Goal: Navigation & Orientation: Understand site structure

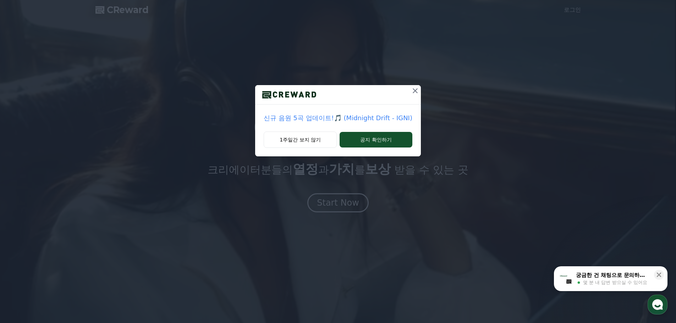
click at [410, 88] on button at bounding box center [415, 90] width 11 height 11
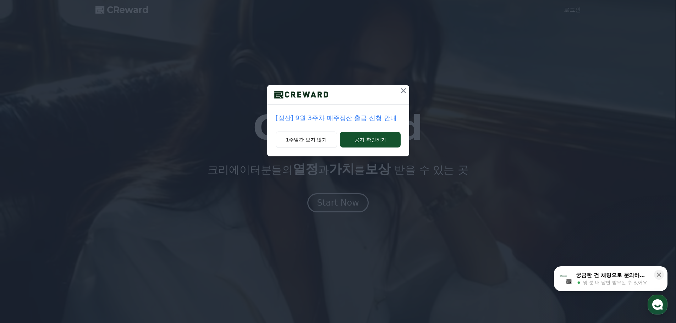
click at [402, 90] on icon at bounding box center [403, 91] width 9 height 9
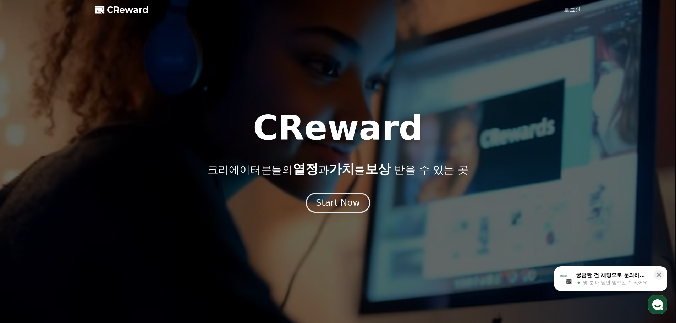
click at [343, 196] on button "Start Now" at bounding box center [338, 203] width 64 height 20
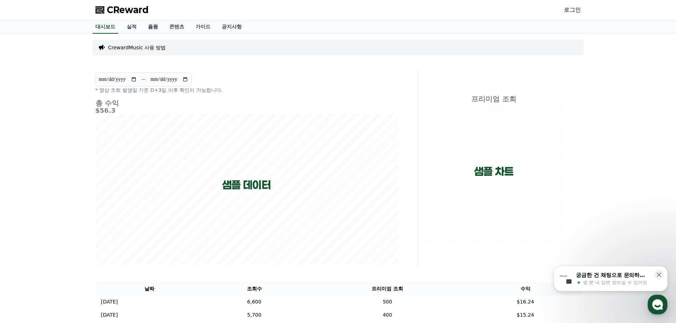
click at [155, 28] on link "음원" at bounding box center [152, 26] width 21 height 13
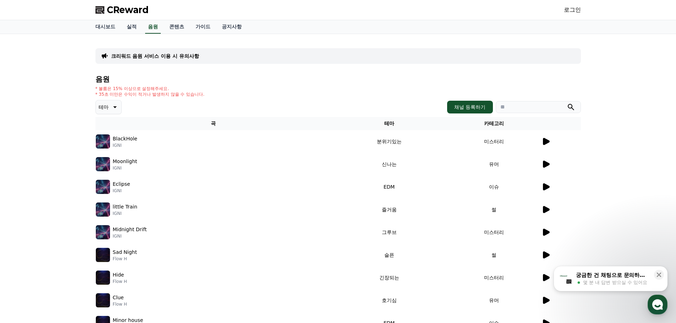
click at [543, 144] on icon at bounding box center [546, 141] width 9 height 9
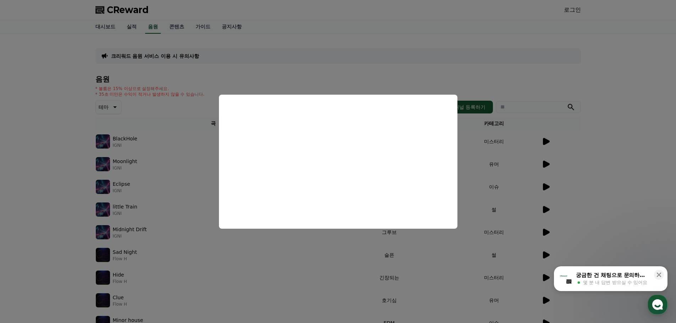
click at [547, 166] on button "close modal" at bounding box center [338, 161] width 676 height 323
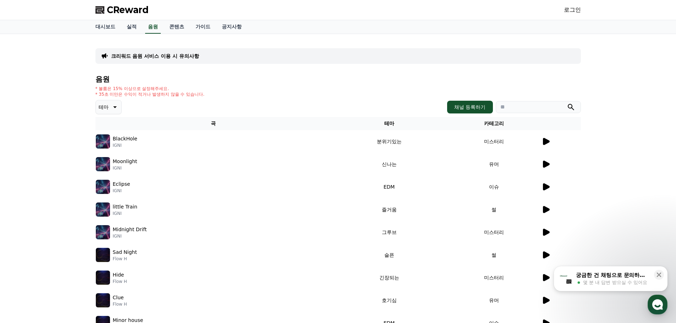
click at [545, 166] on icon at bounding box center [546, 164] width 7 height 7
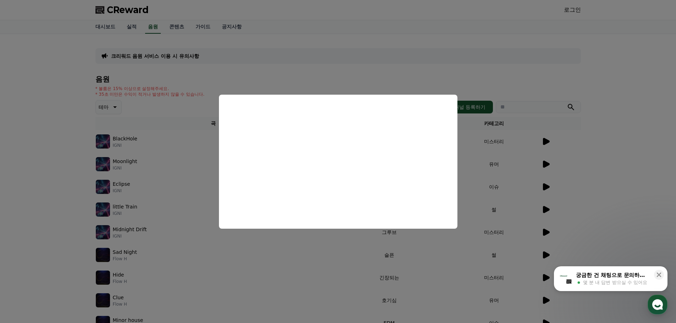
click at [634, 138] on button "close modal" at bounding box center [338, 161] width 676 height 323
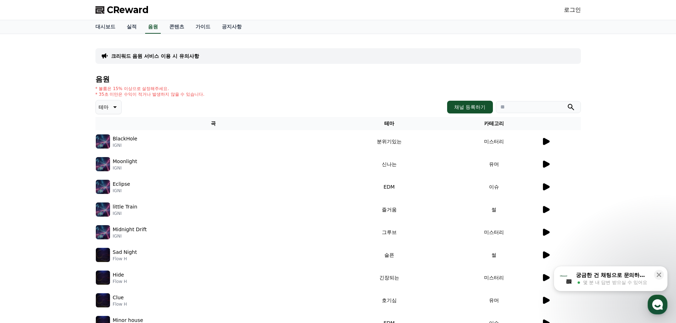
click at [103, 162] on img at bounding box center [103, 164] width 14 height 14
drag, startPoint x: 656, startPoint y: 275, endPoint x: 644, endPoint y: 264, distance: 15.3
click at [656, 275] on icon at bounding box center [658, 274] width 7 height 7
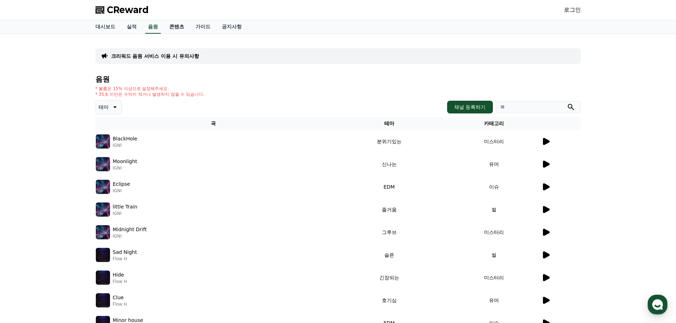
click at [173, 21] on link "콘텐츠" at bounding box center [177, 26] width 26 height 13
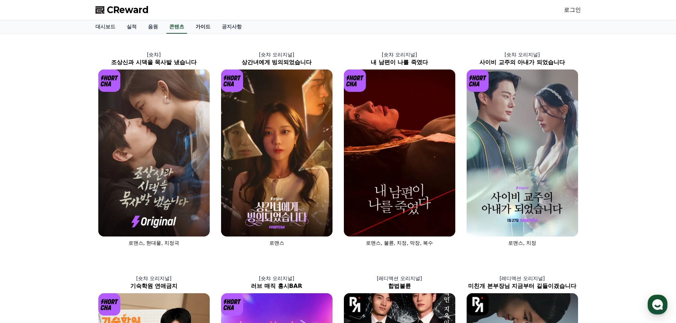
click at [205, 27] on link "가이드" at bounding box center [203, 26] width 26 height 13
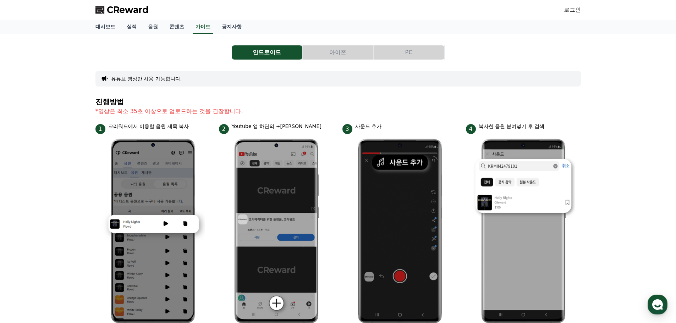
click at [249, 27] on div "대시보드 실적 음원 콘텐츠 가이드 공지사항" at bounding box center [338, 26] width 497 height 13
click at [229, 28] on link "공지사항" at bounding box center [231, 26] width 31 height 13
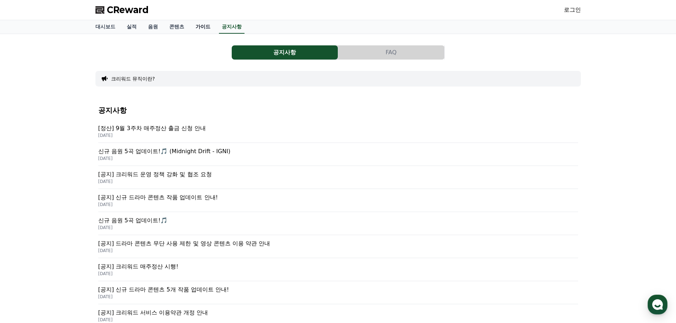
click at [191, 26] on link "가이드" at bounding box center [203, 26] width 26 height 13
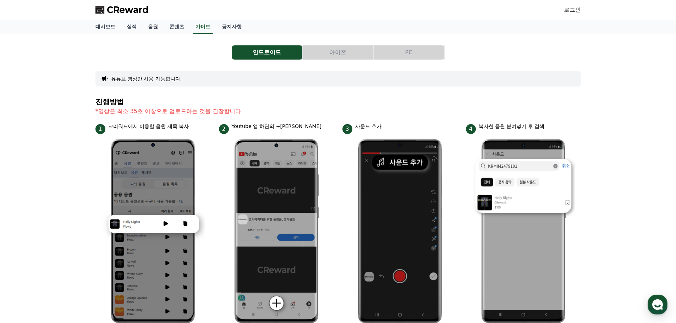
click at [146, 26] on link "음원" at bounding box center [152, 26] width 21 height 13
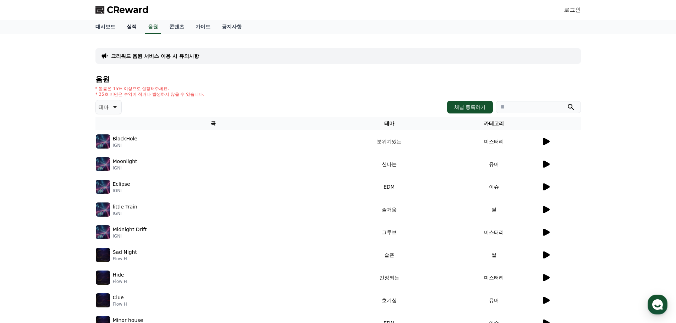
click at [131, 27] on link "실적" at bounding box center [131, 26] width 21 height 13
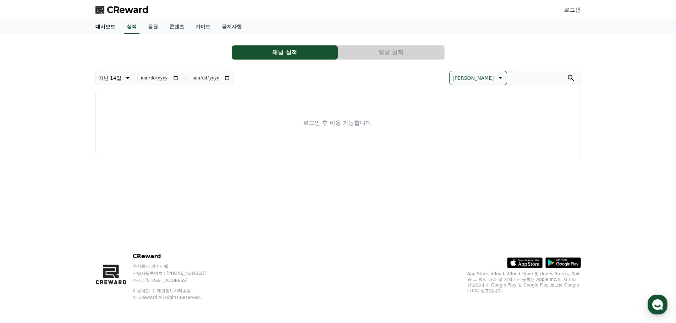
click at [92, 27] on link "대시보드" at bounding box center [105, 26] width 31 height 13
